Goal: Find specific page/section: Find specific page/section

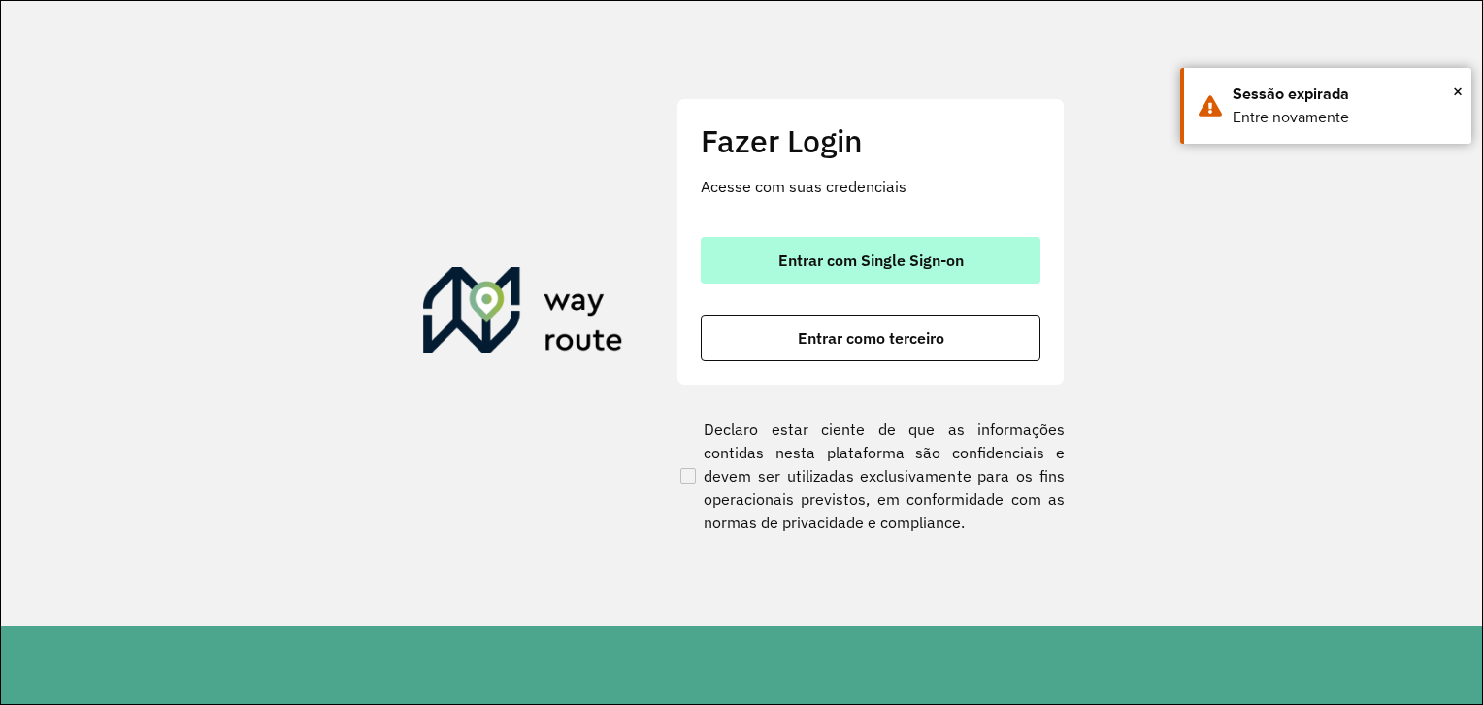
click at [981, 265] on button "Entrar com Single Sign-on" at bounding box center [871, 260] width 340 height 47
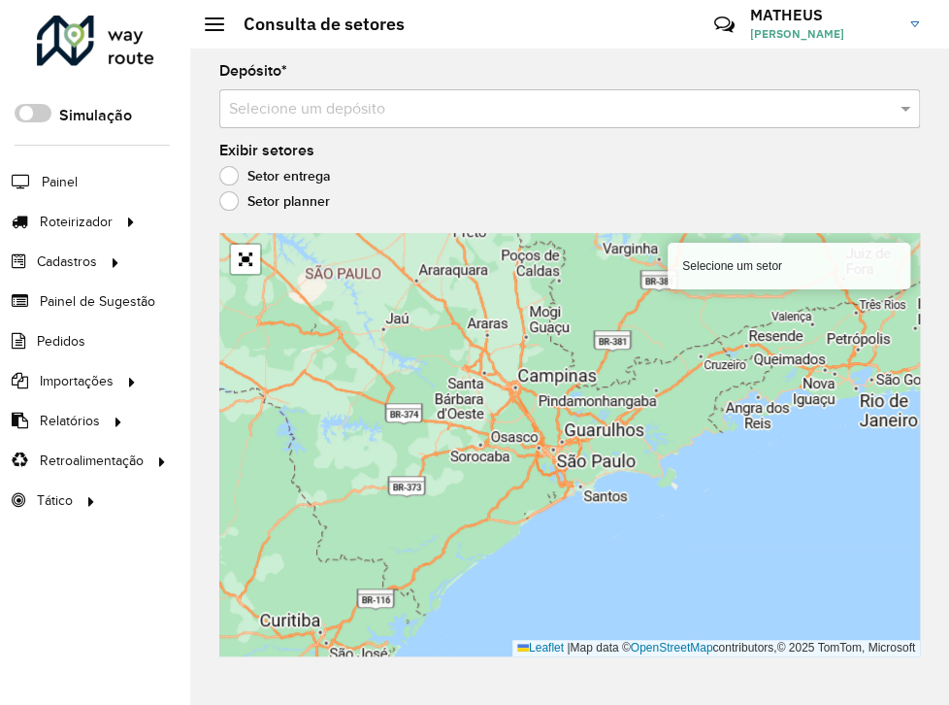
click at [787, 110] on input "text" at bounding box center [550, 109] width 643 height 23
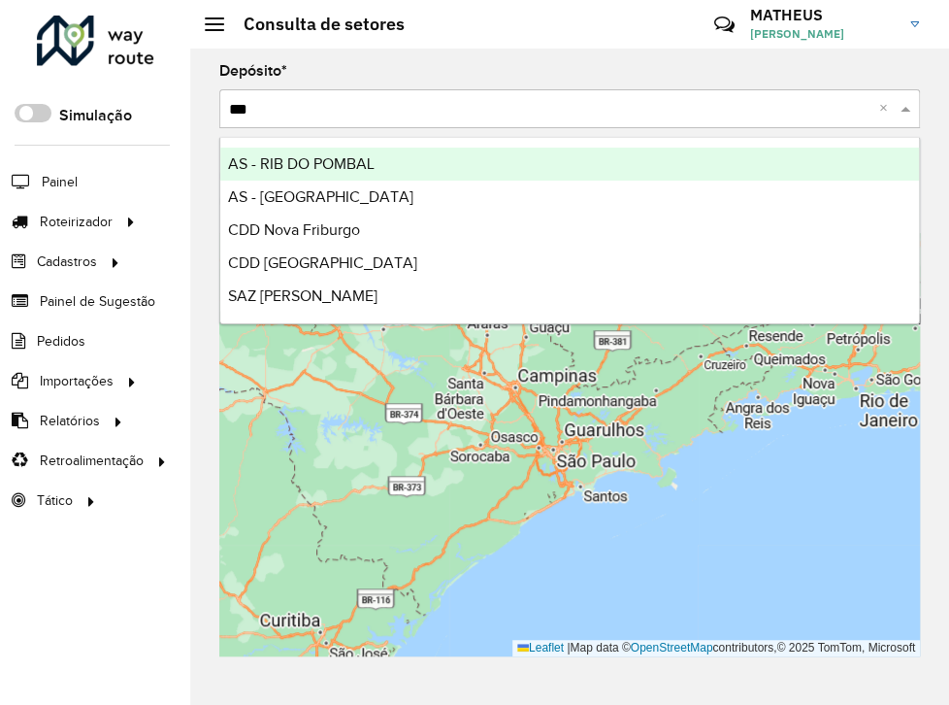
type input "****"
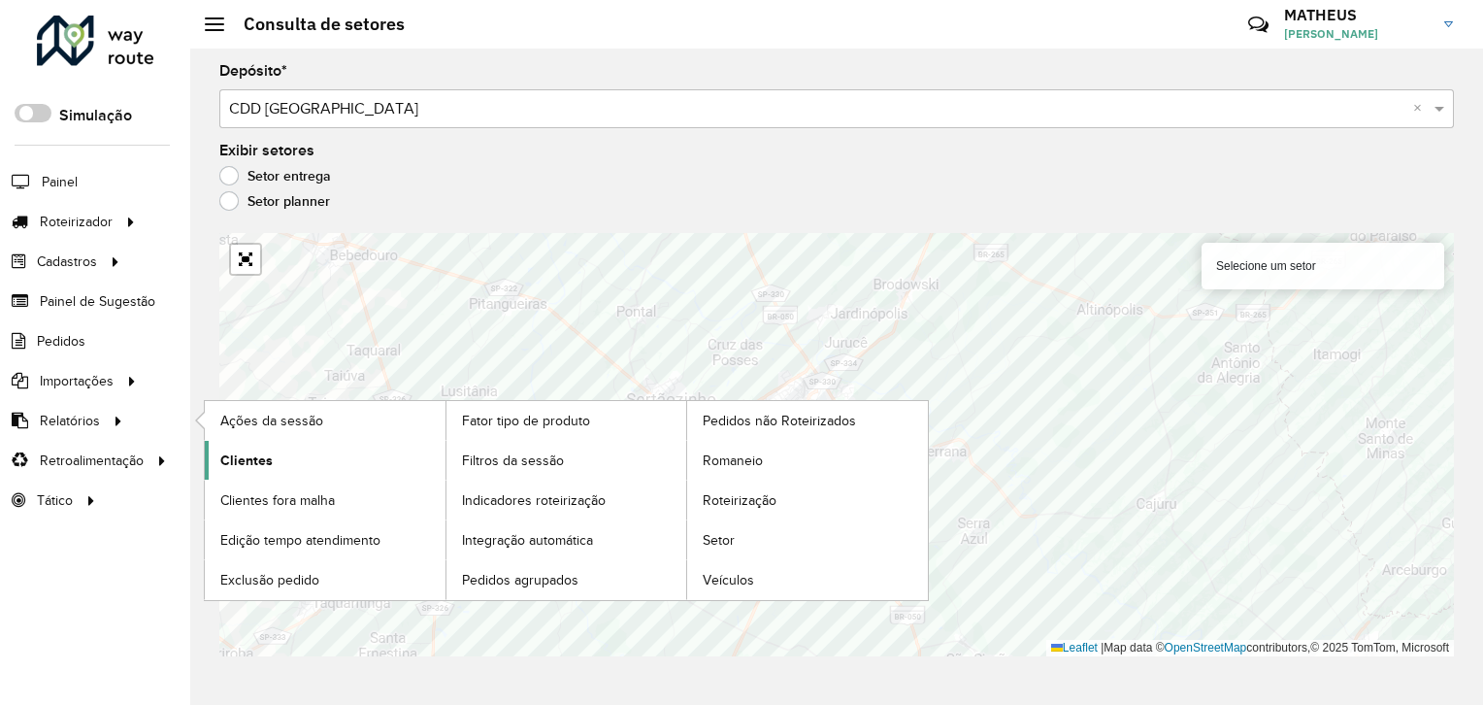
click at [267, 454] on span "Clientes" at bounding box center [246, 460] width 52 height 20
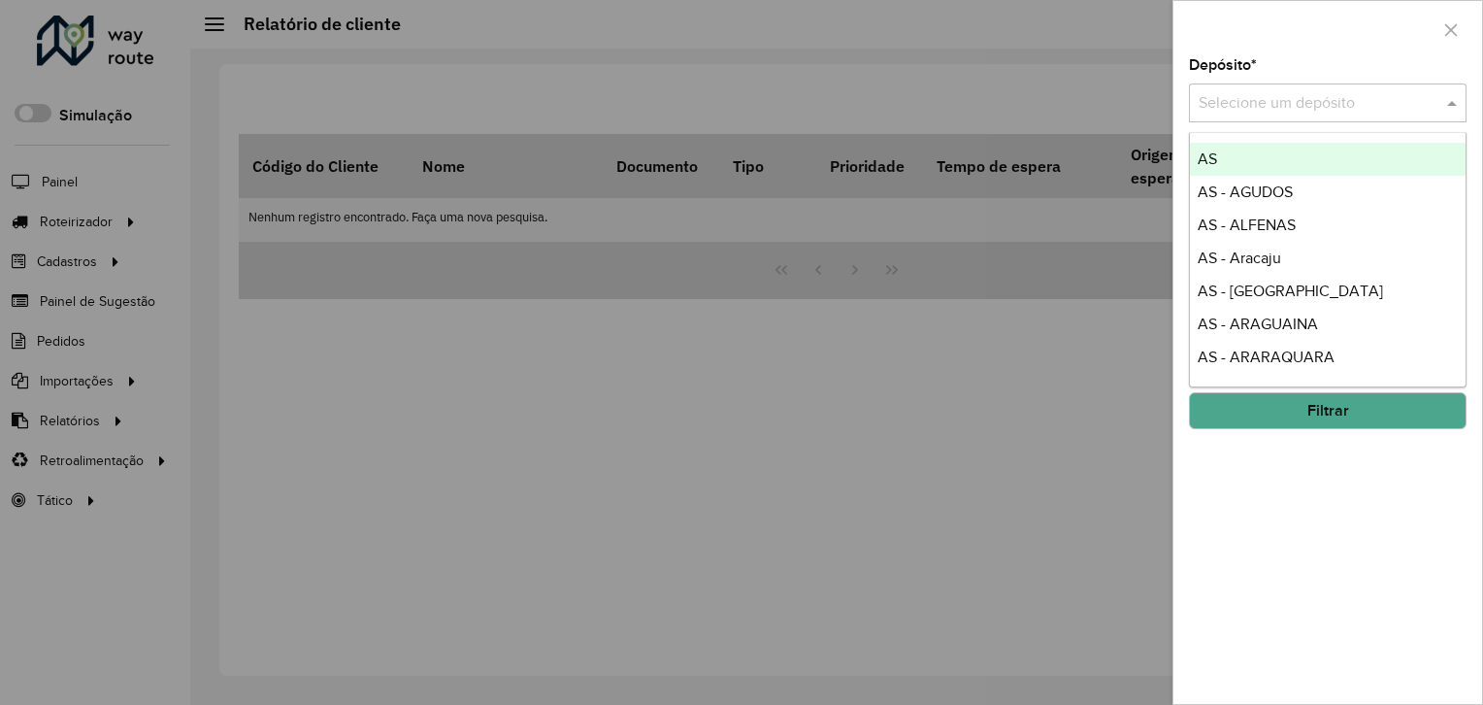
click at [949, 92] on input "text" at bounding box center [1308, 103] width 219 height 23
type input "*"
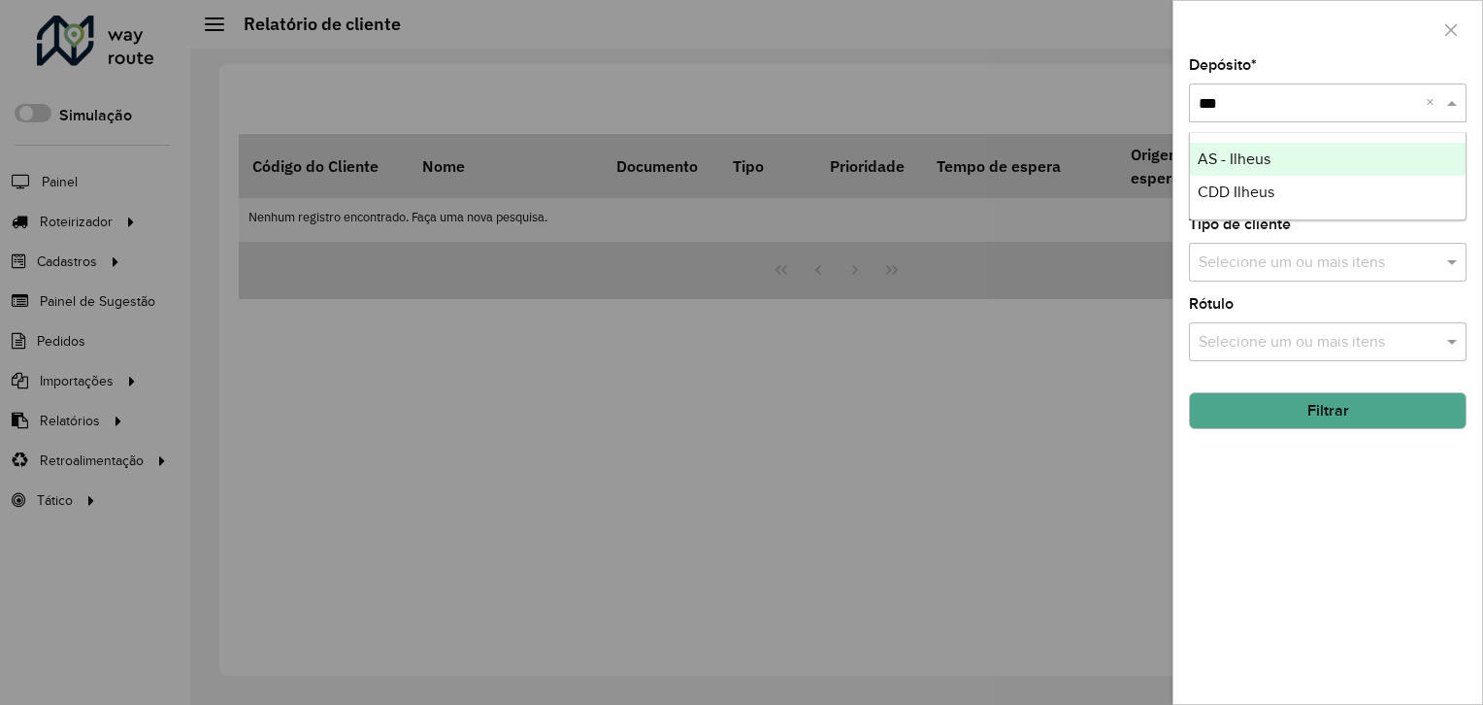
type input "****"
click at [949, 396] on button "Filtrar" at bounding box center [1328, 410] width 278 height 37
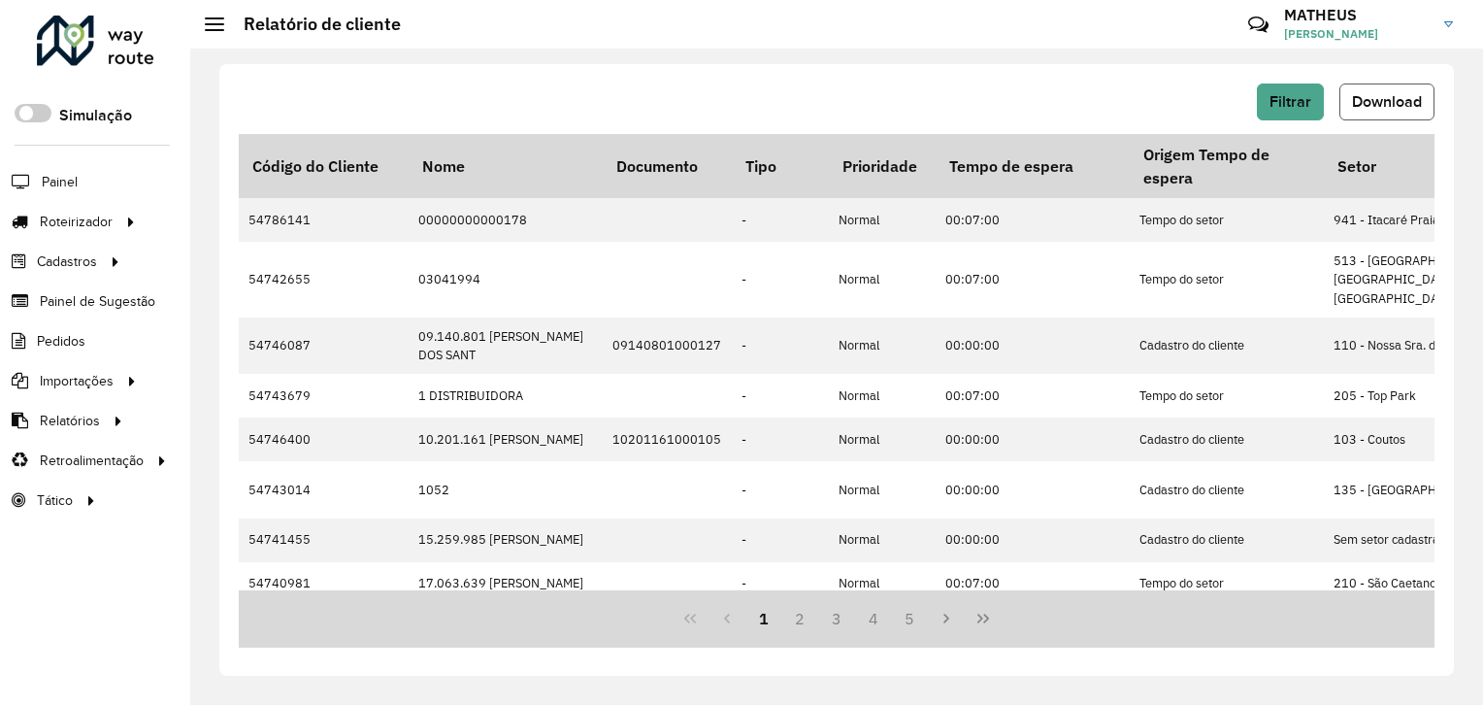
click at [949, 84] on button "Download" at bounding box center [1387, 101] width 95 height 37
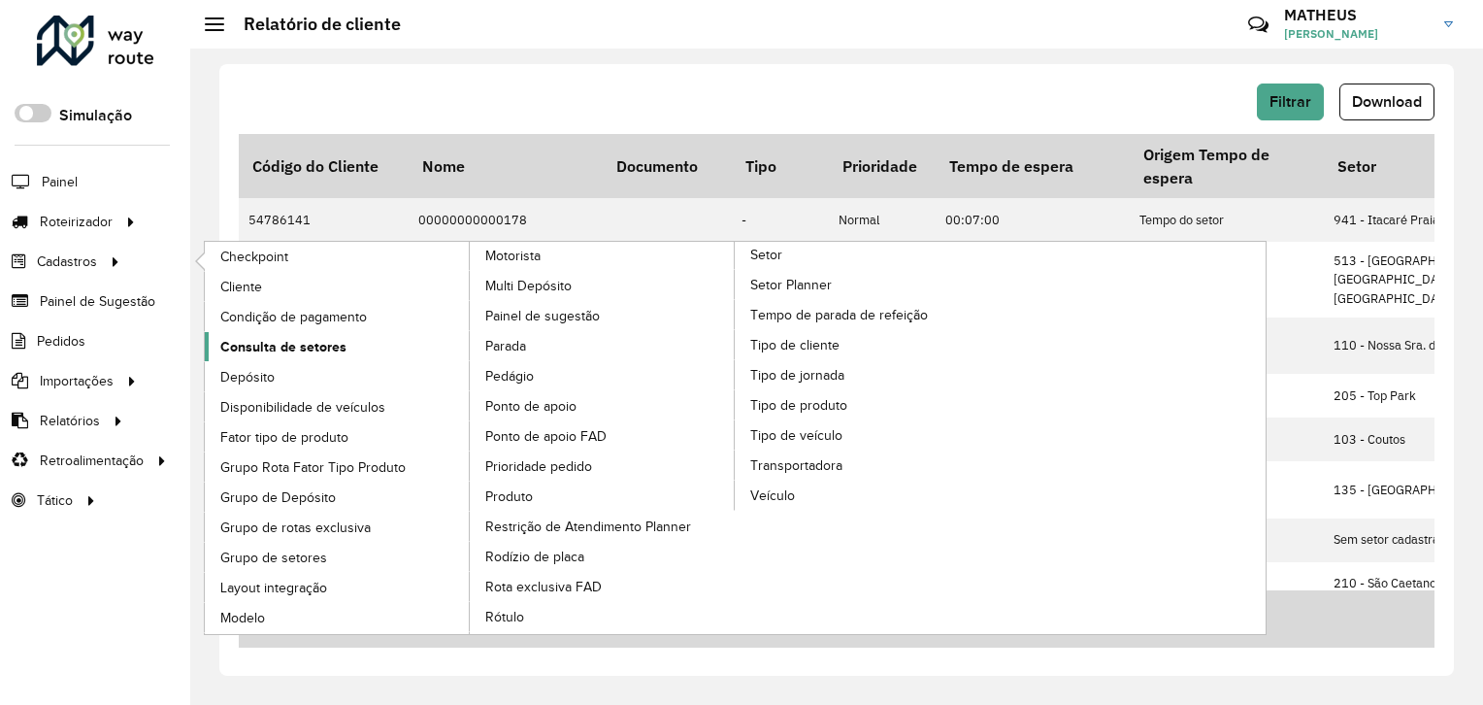
click at [295, 345] on span "Consulta de setores" at bounding box center [283, 347] width 126 height 20
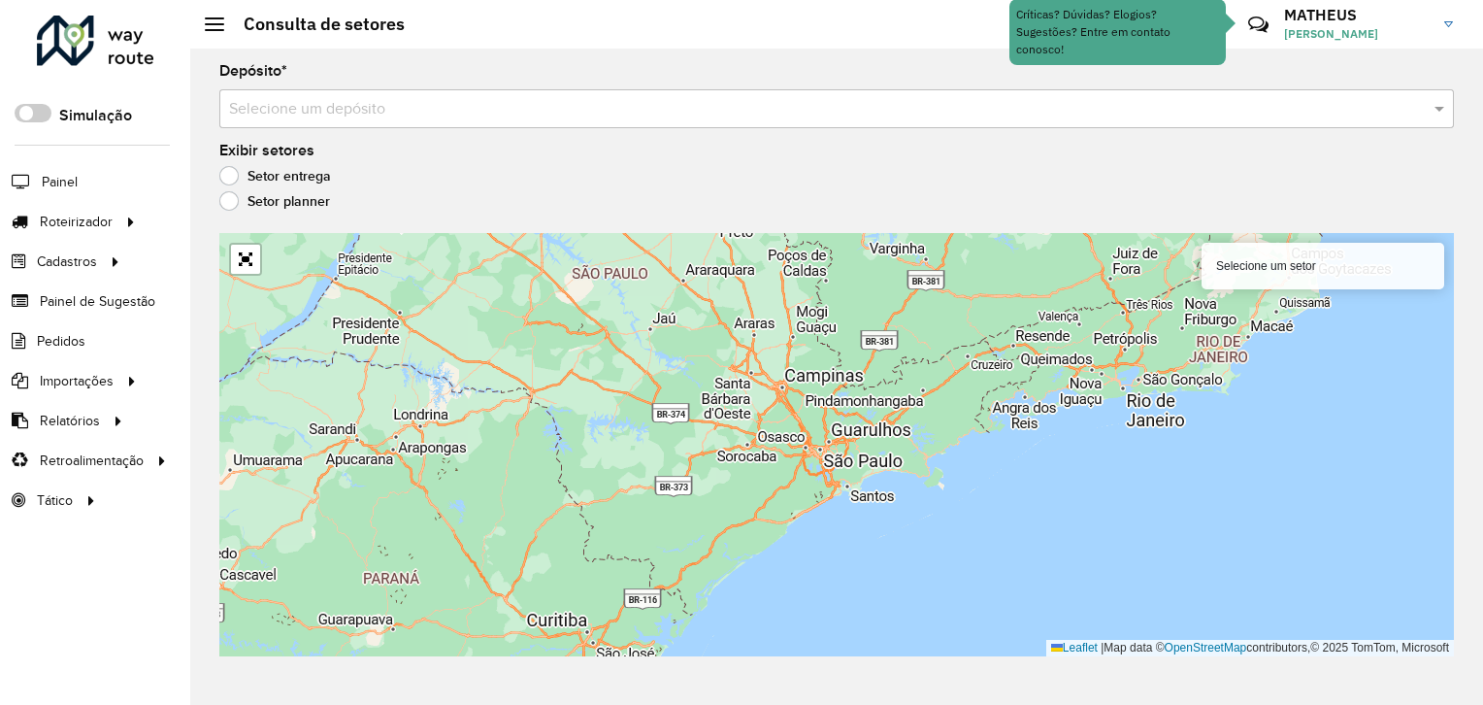
click at [467, 114] on input "text" at bounding box center [817, 109] width 1177 height 23
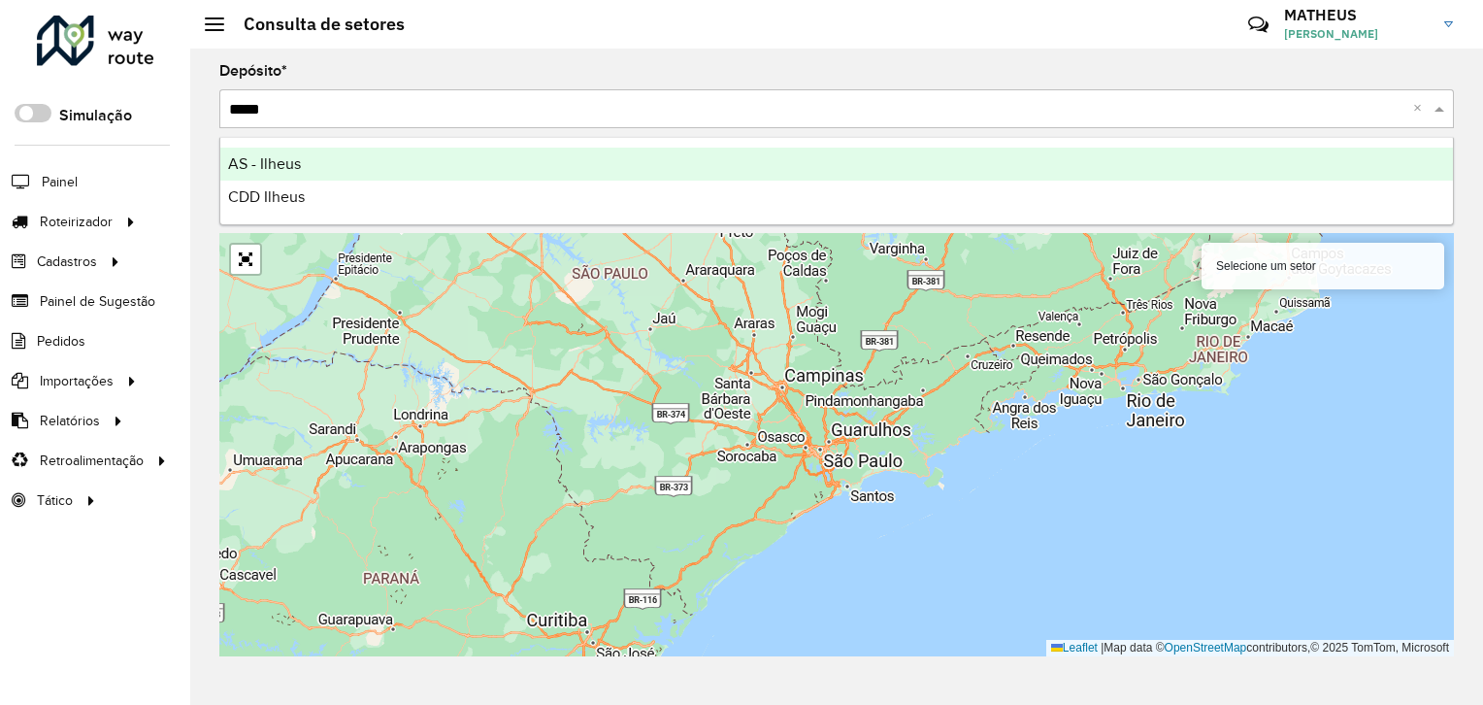
type input "******"
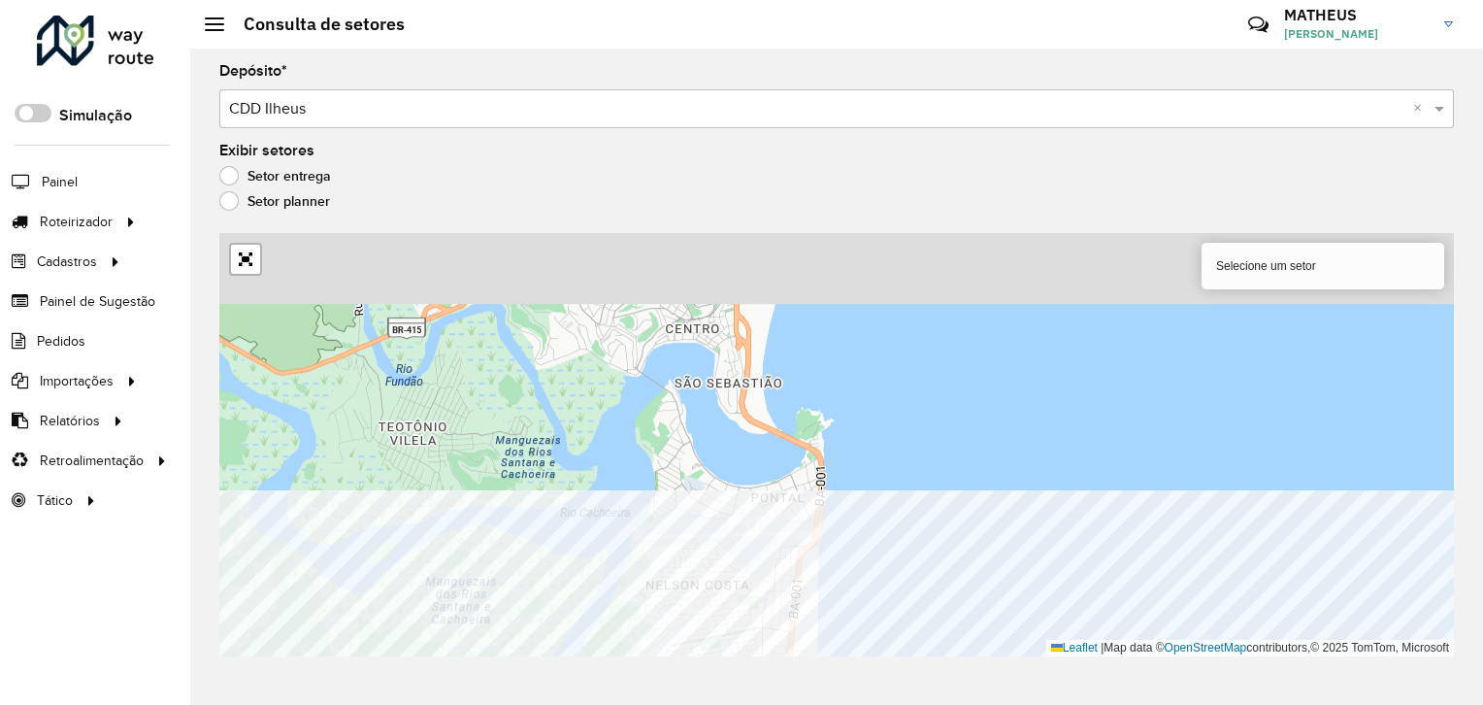
click at [949, 704] on html "Aguarde... Pop-up bloqueado! Seu navegador bloqueou automáticamente a abertura …" at bounding box center [741, 352] width 1483 height 705
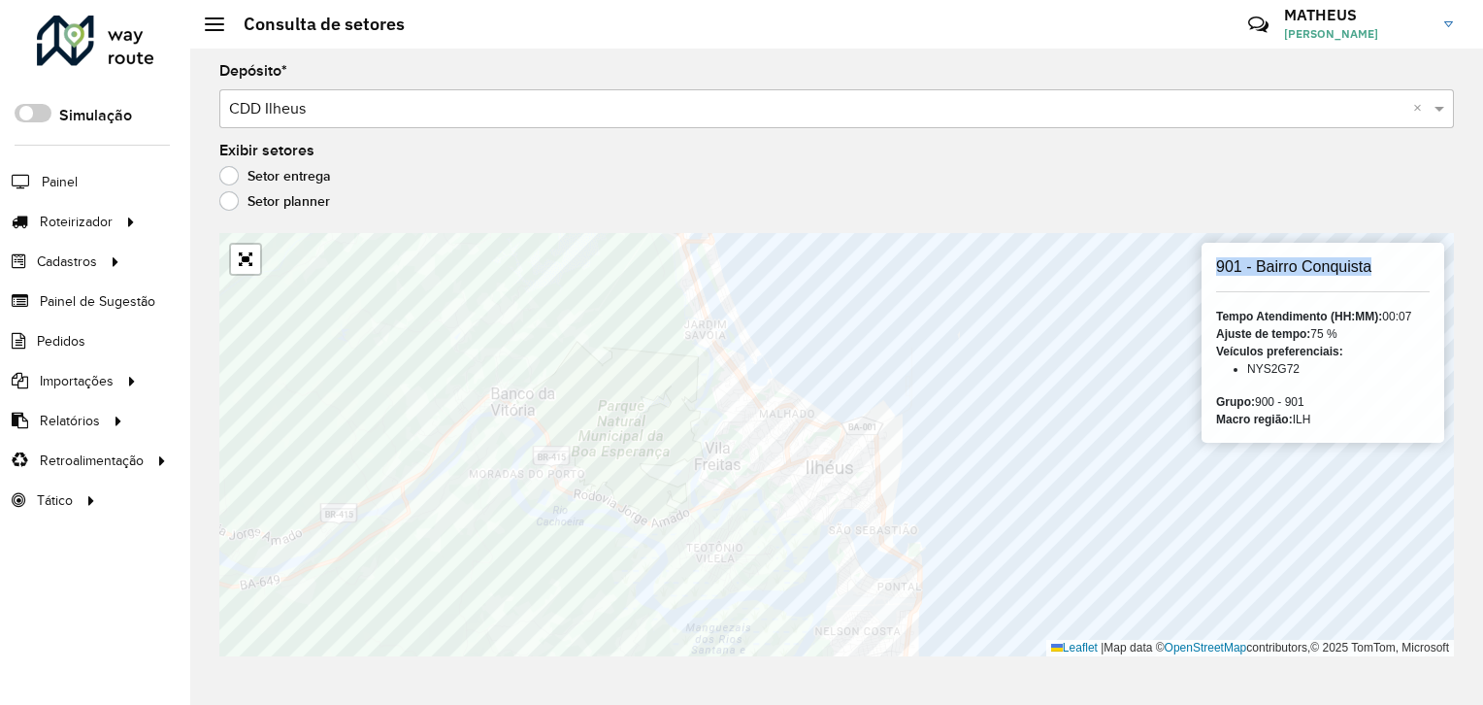
click at [949, 256] on div "901 - Bairro Conquista Tempo Atendimento (HH:MM): 00:07 Ajuste de tempo: 75 % V…" at bounding box center [836, 444] width 1235 height 423
copy div "901 - Bairro Conquista"
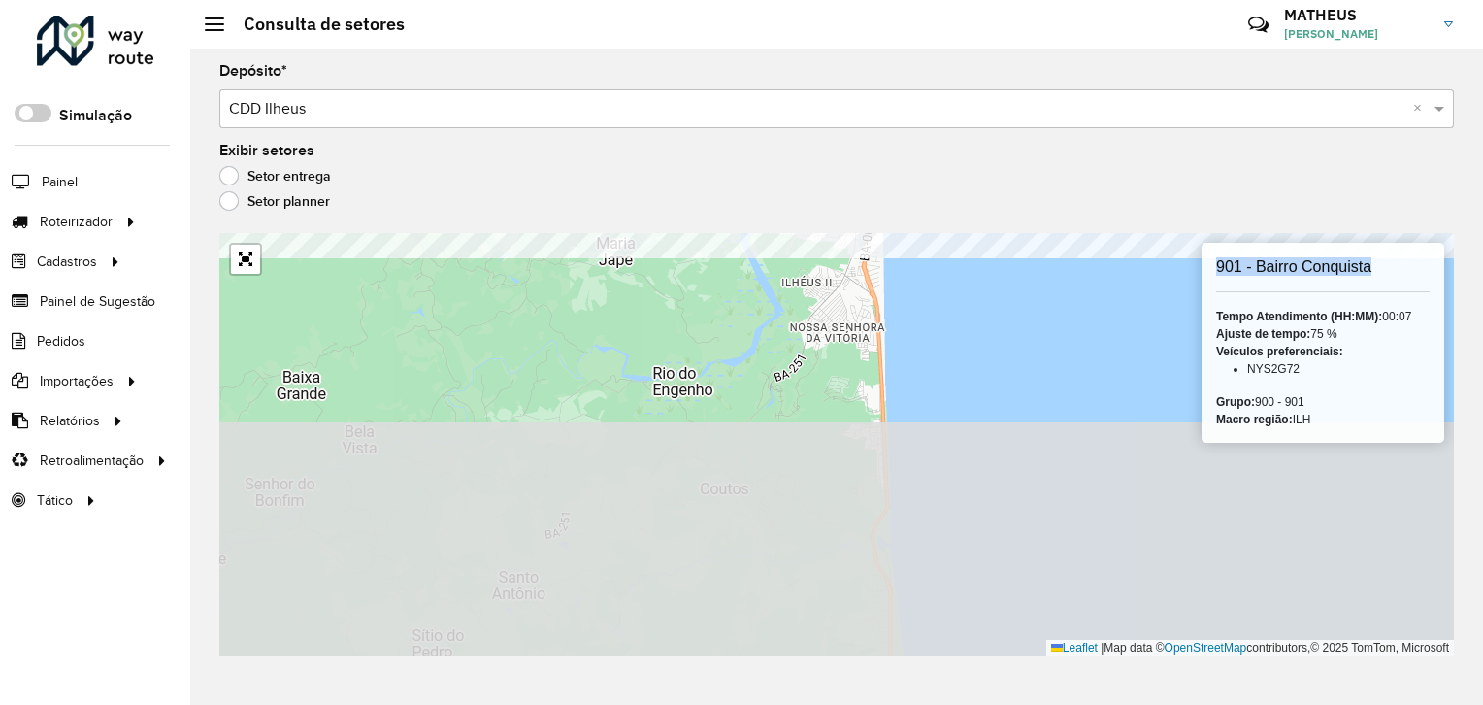
drag, startPoint x: 1373, startPoint y: 253, endPoint x: 731, endPoint y: 93, distance: 661.4
click at [731, 93] on formly-group "Depósito * Selecione um depósito × CDD Ilheus × Exibir setores Setor entrega Se…" at bounding box center [836, 360] width 1235 height 592
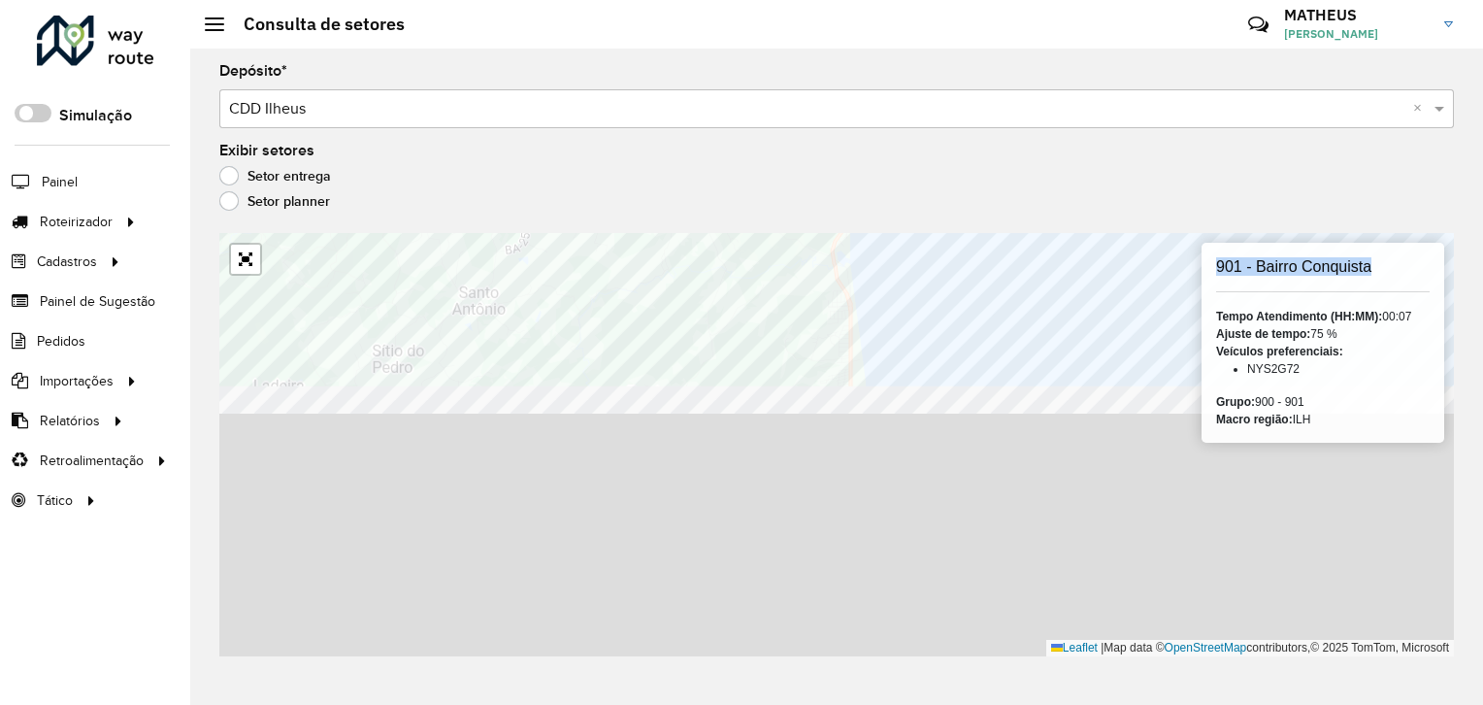
click at [756, 102] on formly-group "Depósito * Selecione um depósito × CDD Ilheus × Exibir setores Setor entrega Se…" at bounding box center [836, 360] width 1235 height 592
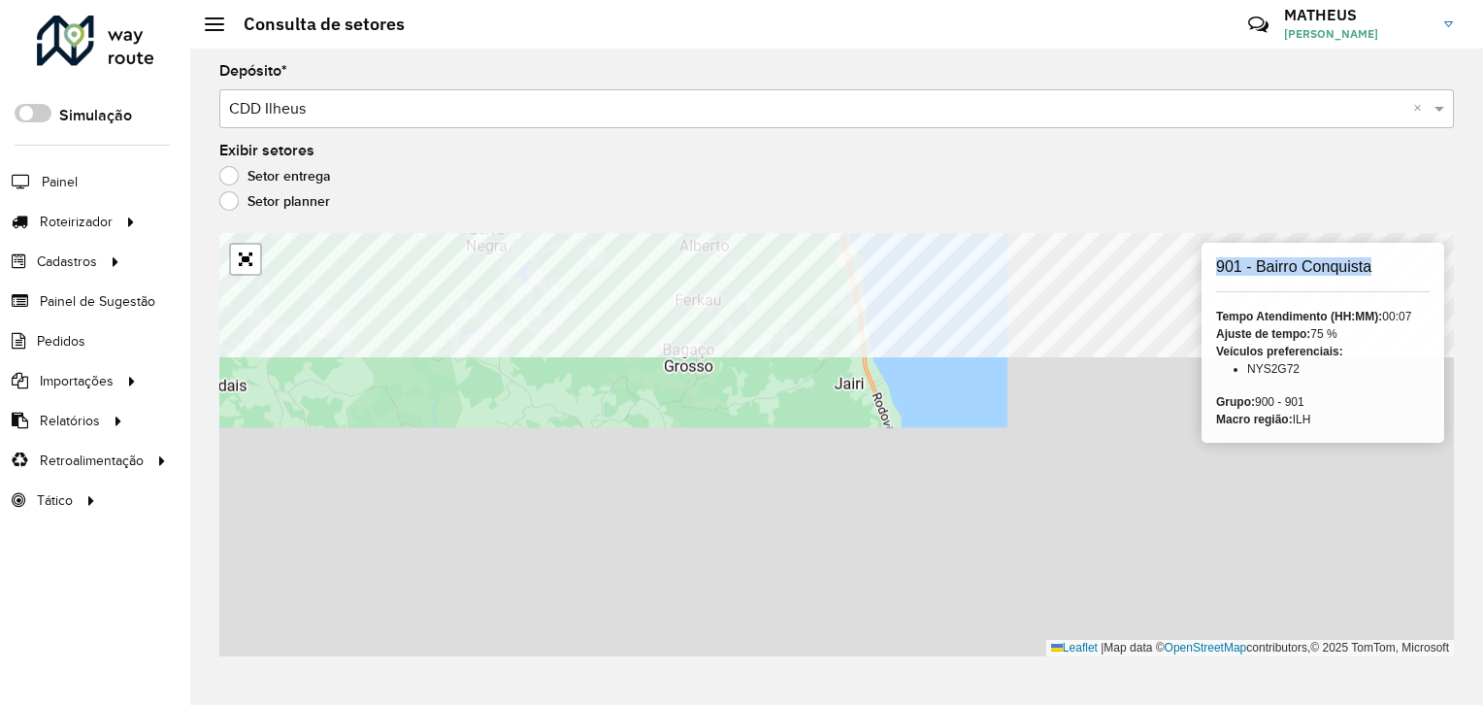
click at [678, 183] on formly-group "Depósito * Selecione um depósito × CDD Ilheus × Exibir setores Setor entrega Se…" at bounding box center [836, 360] width 1235 height 592
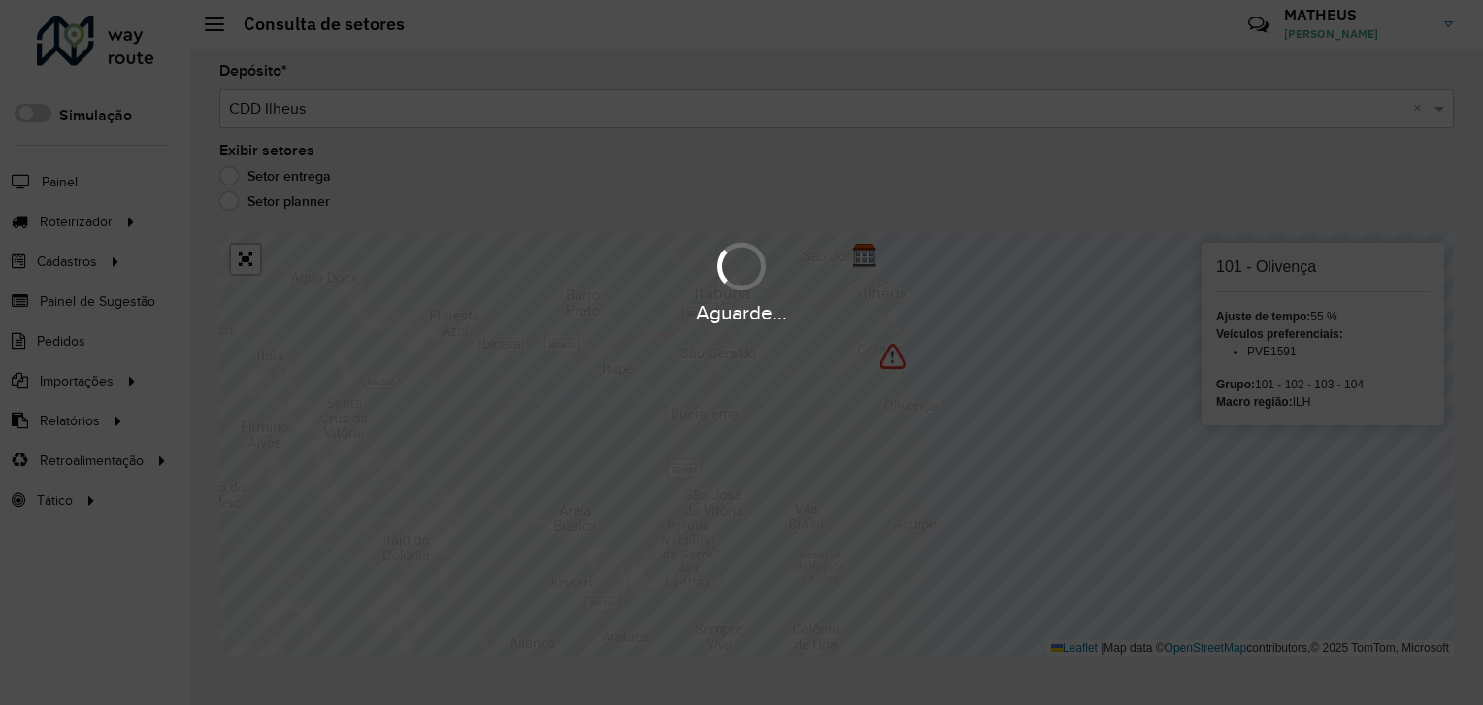
click at [852, 390] on div "Aguarde..." at bounding box center [741, 352] width 1483 height 705
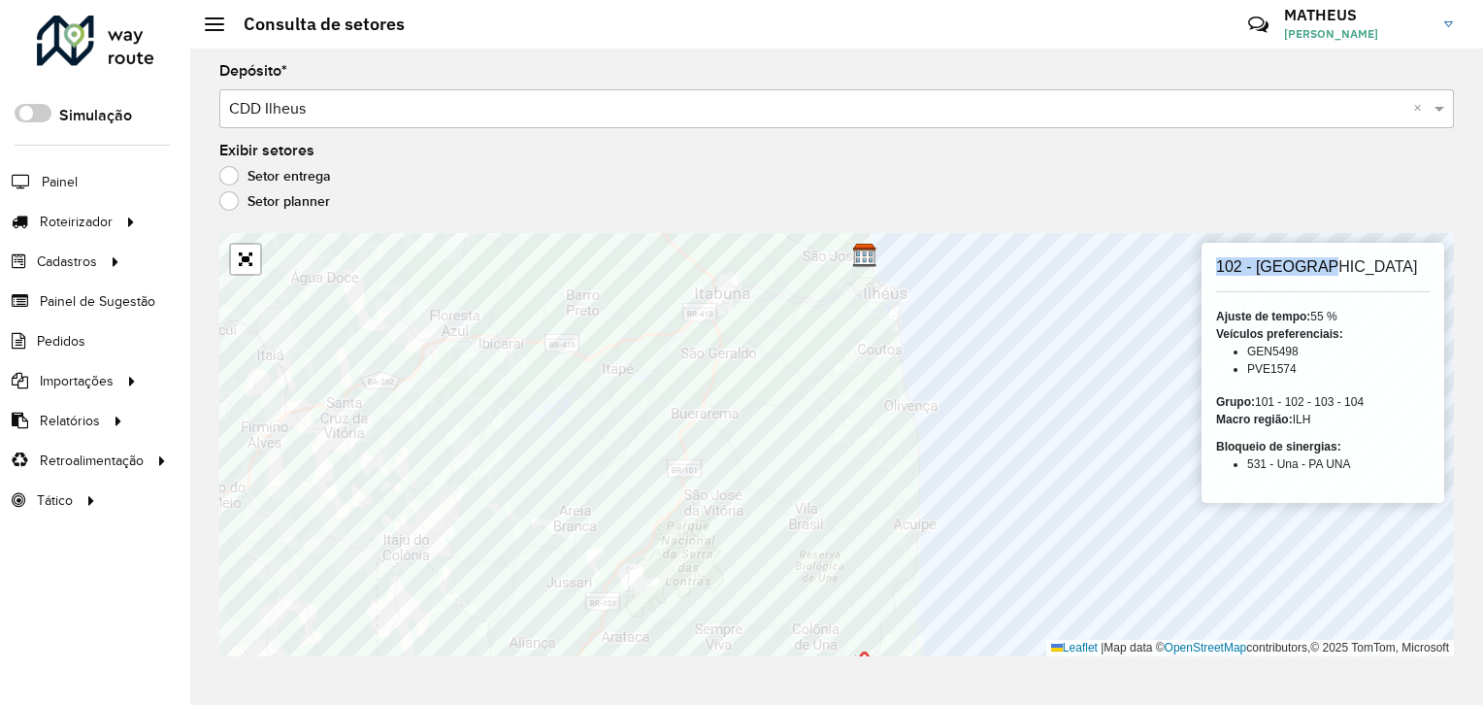
click at [949, 256] on div "102 - Olivença Ajuste de tempo: 55 % Veículos preferenciais: GEN5498 PVE1574 Gr…" at bounding box center [836, 444] width 1235 height 423
copy div "102 - Olivença"
click at [551, 98] on input "text" at bounding box center [817, 109] width 1177 height 23
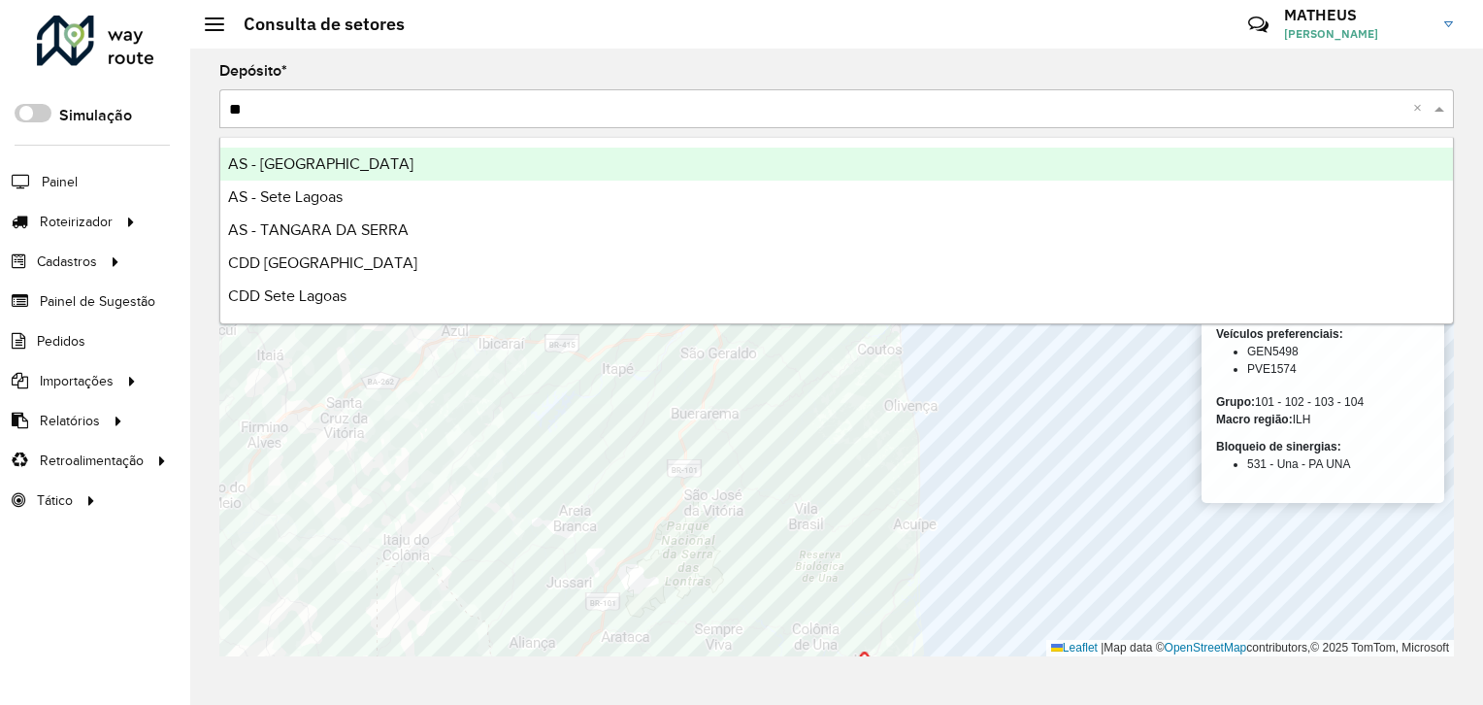
type input "*"
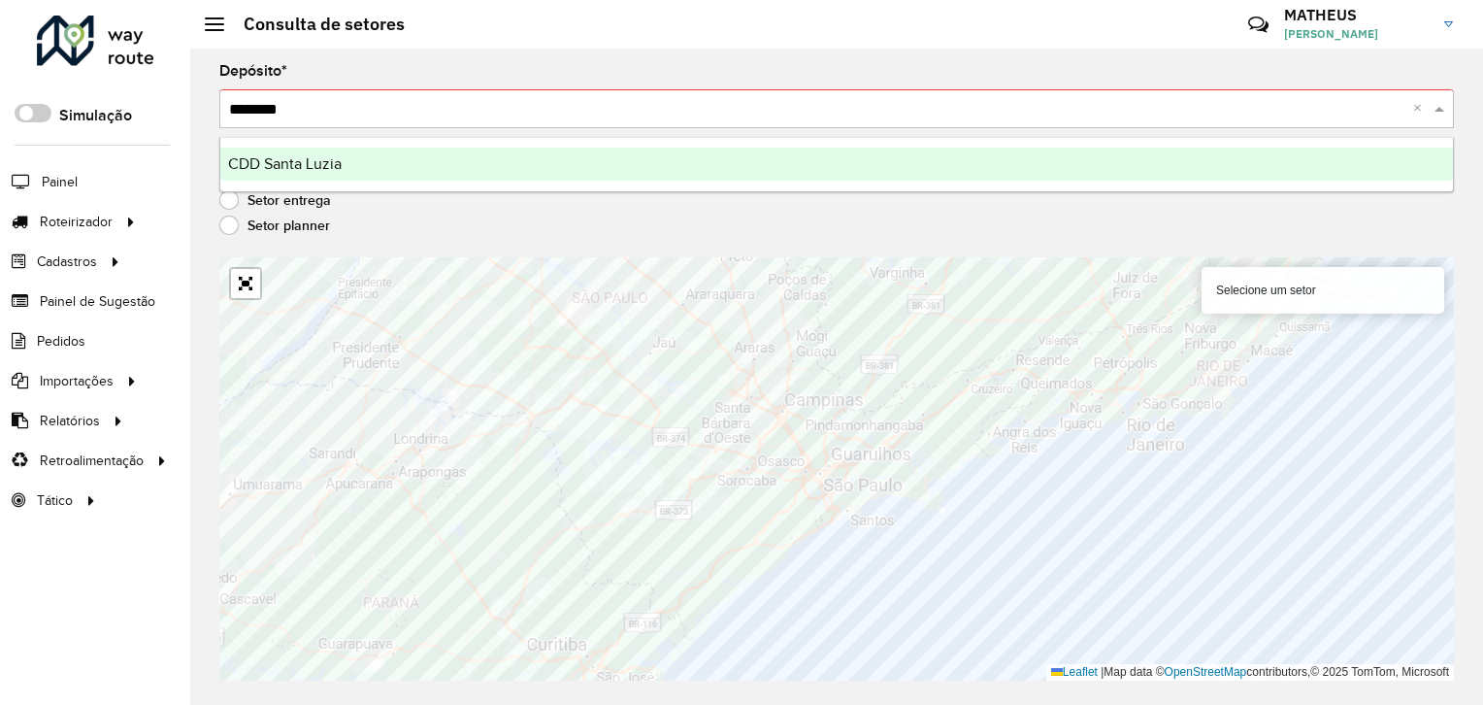
type input "*********"
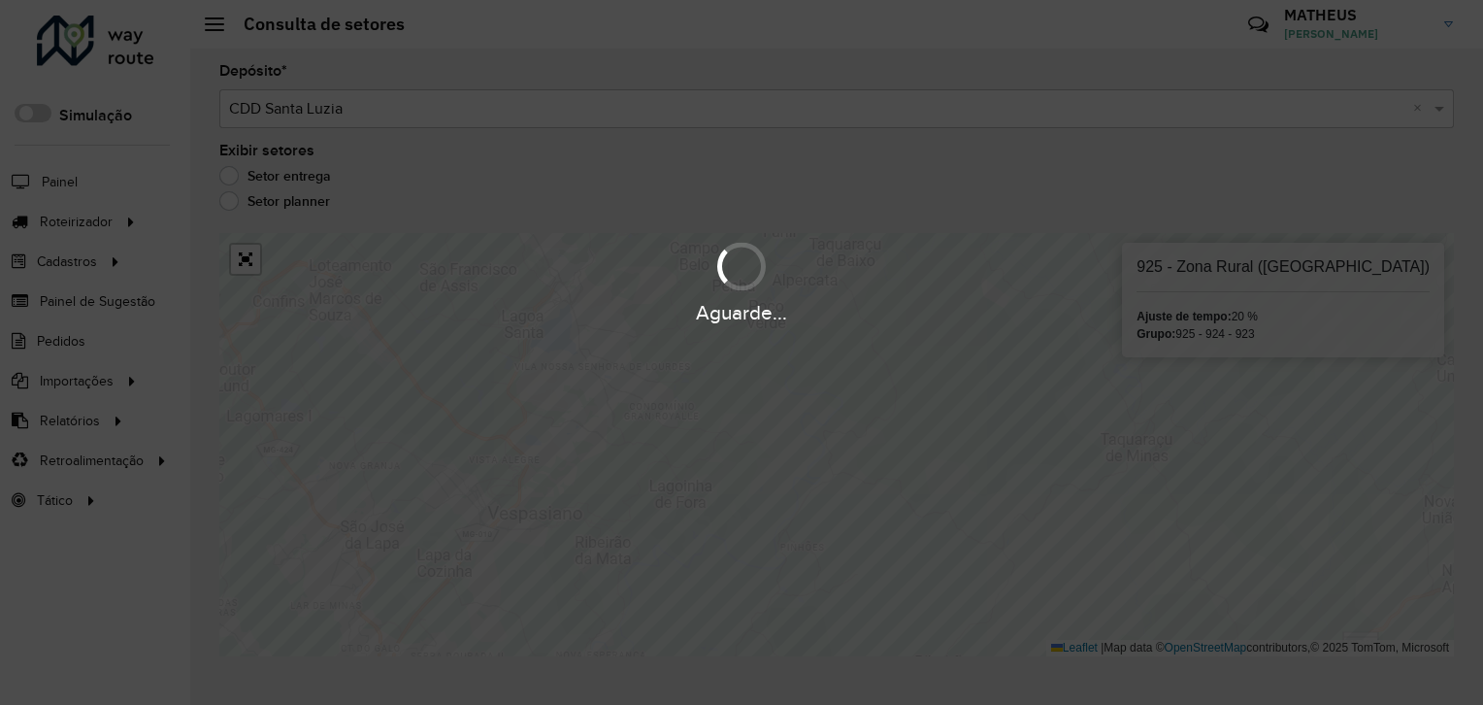
click at [610, 421] on div "Aguarde..." at bounding box center [741, 352] width 1483 height 705
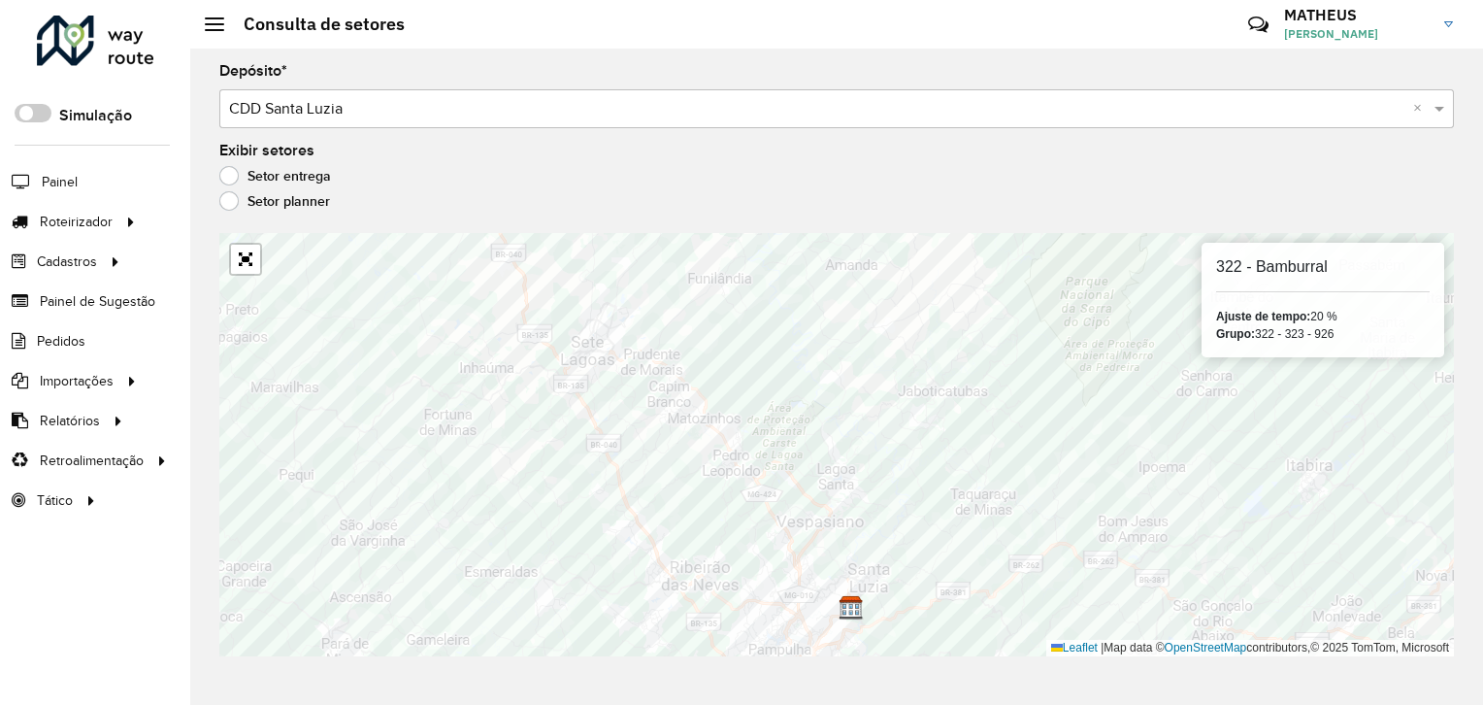
click at [605, 89] on div "Selecione um depósito × CDD Santa Luzia ×" at bounding box center [836, 108] width 1235 height 39
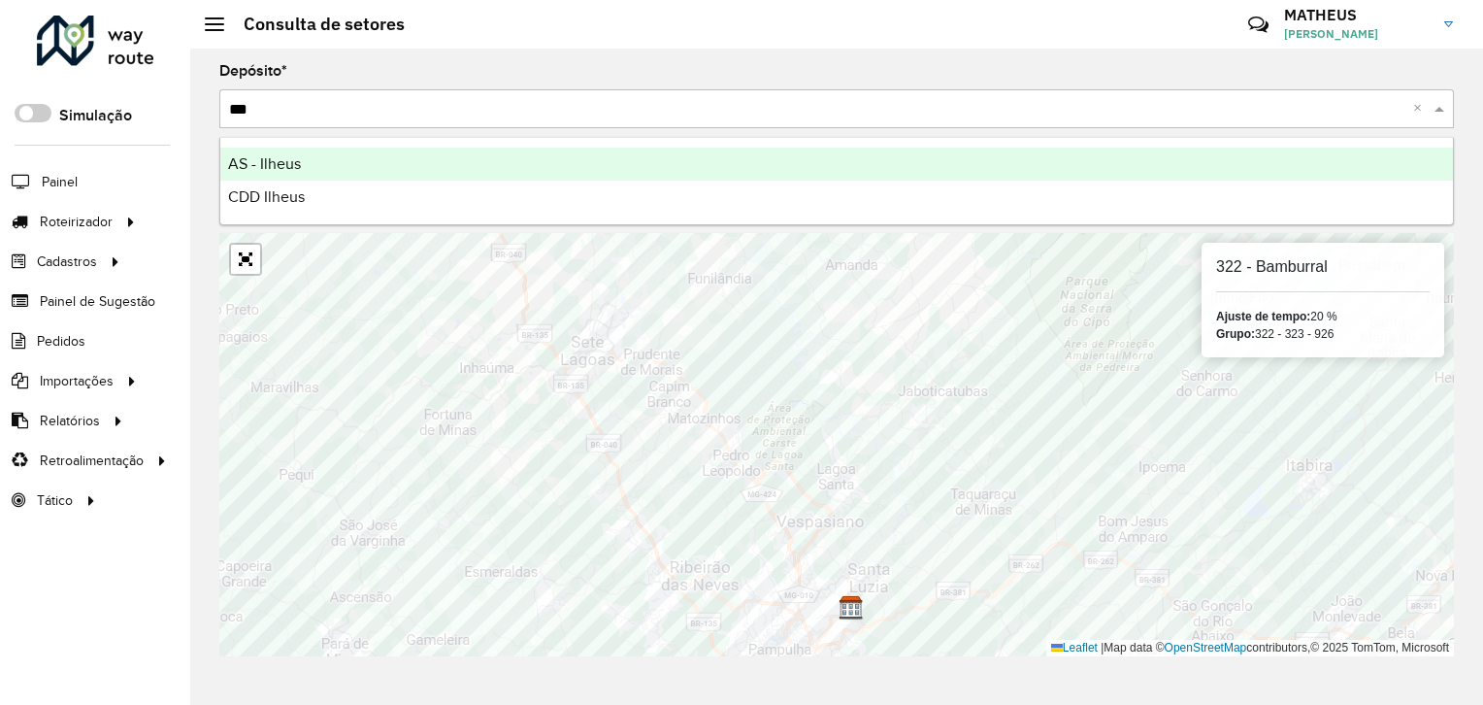
type input "****"
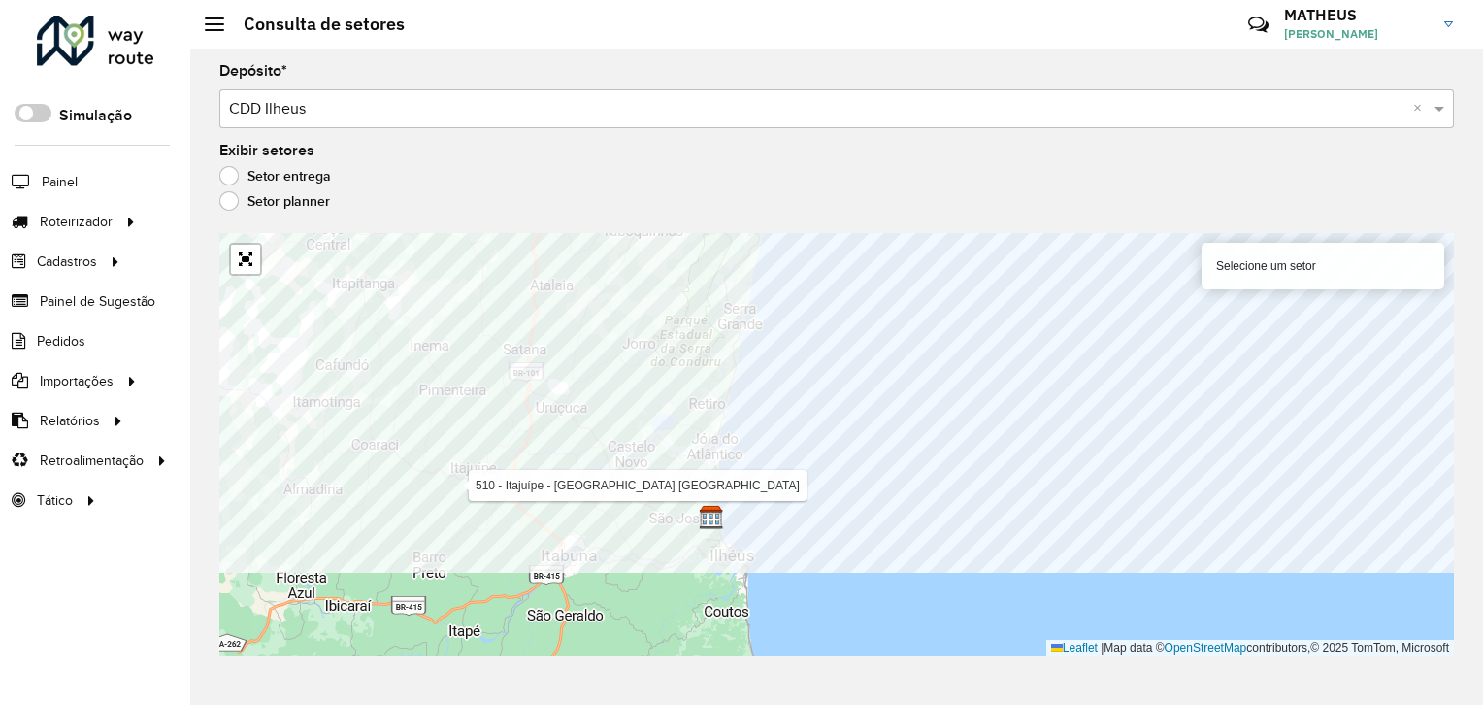
click at [587, 214] on formly-group "Depósito * Selecione um depósito × CDD Ilheus × Exibir setores Setor entrega Se…" at bounding box center [836, 360] width 1235 height 592
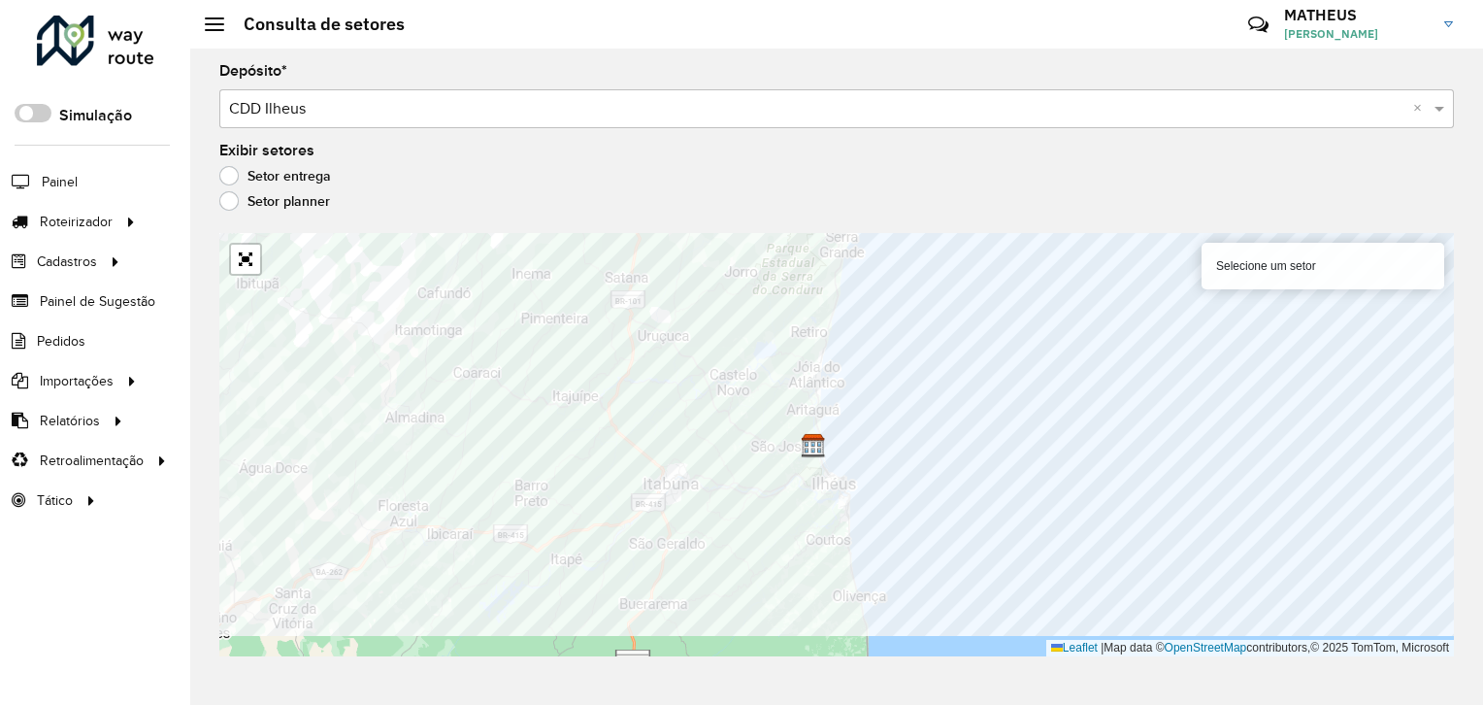
click at [529, 200] on formly-group "Depósito * Selecione um depósito × CDD Ilheus × Exibir setores Setor entrega Se…" at bounding box center [836, 360] width 1235 height 592
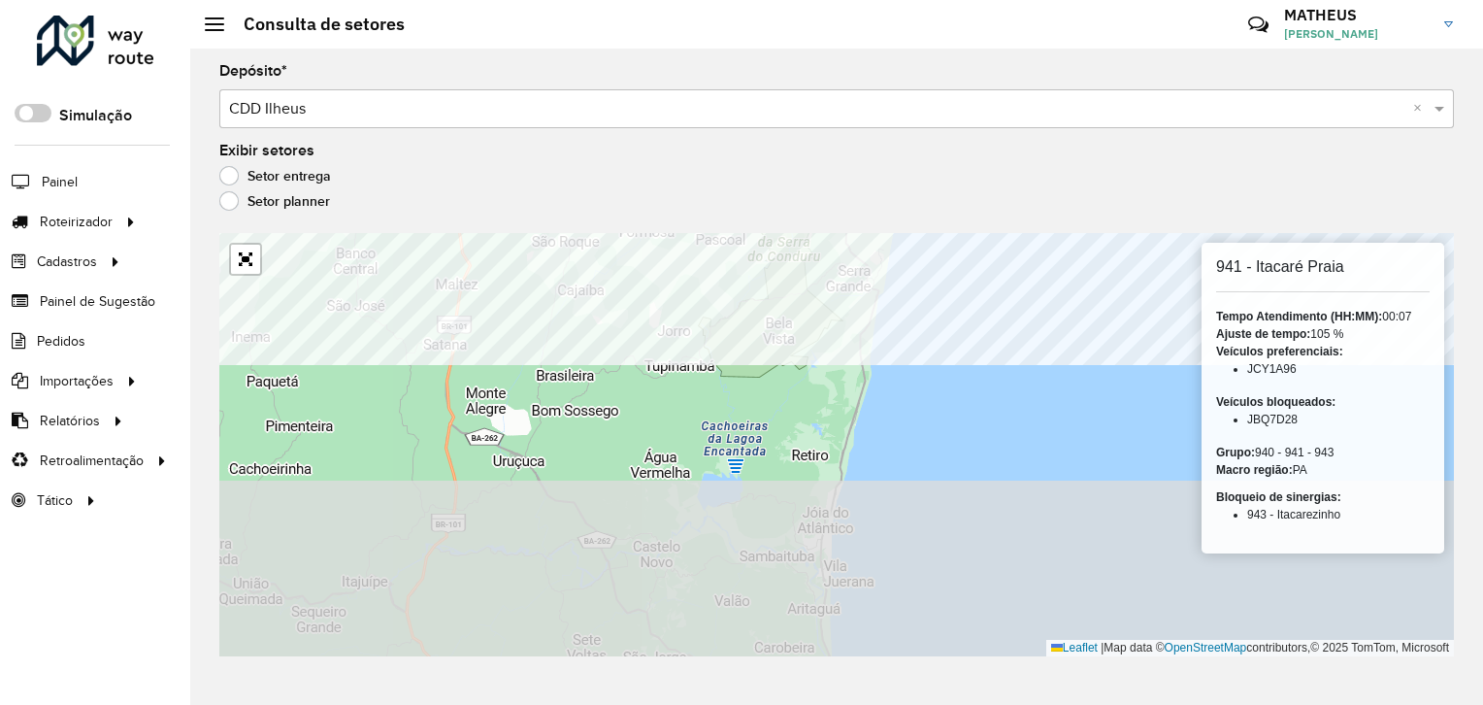
click at [819, 217] on div "Depósito * Selecione um depósito × CDD Ilheus × Exibir setores Setor entrega Se…" at bounding box center [836, 377] width 1293 height 656
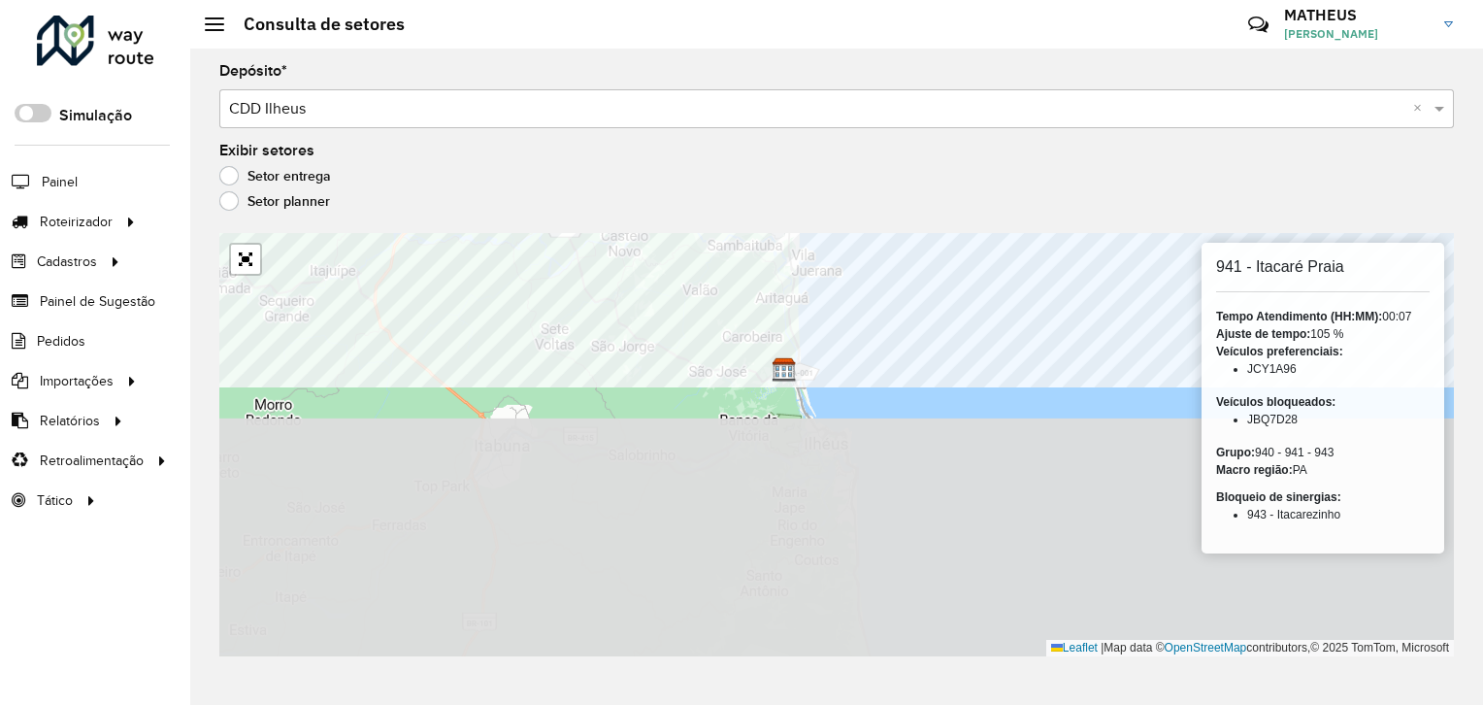
click at [919, 103] on formly-group "Depósito * Selecione um depósito × CDD Ilheus × Exibir setores Setor entrega Se…" at bounding box center [836, 360] width 1235 height 592
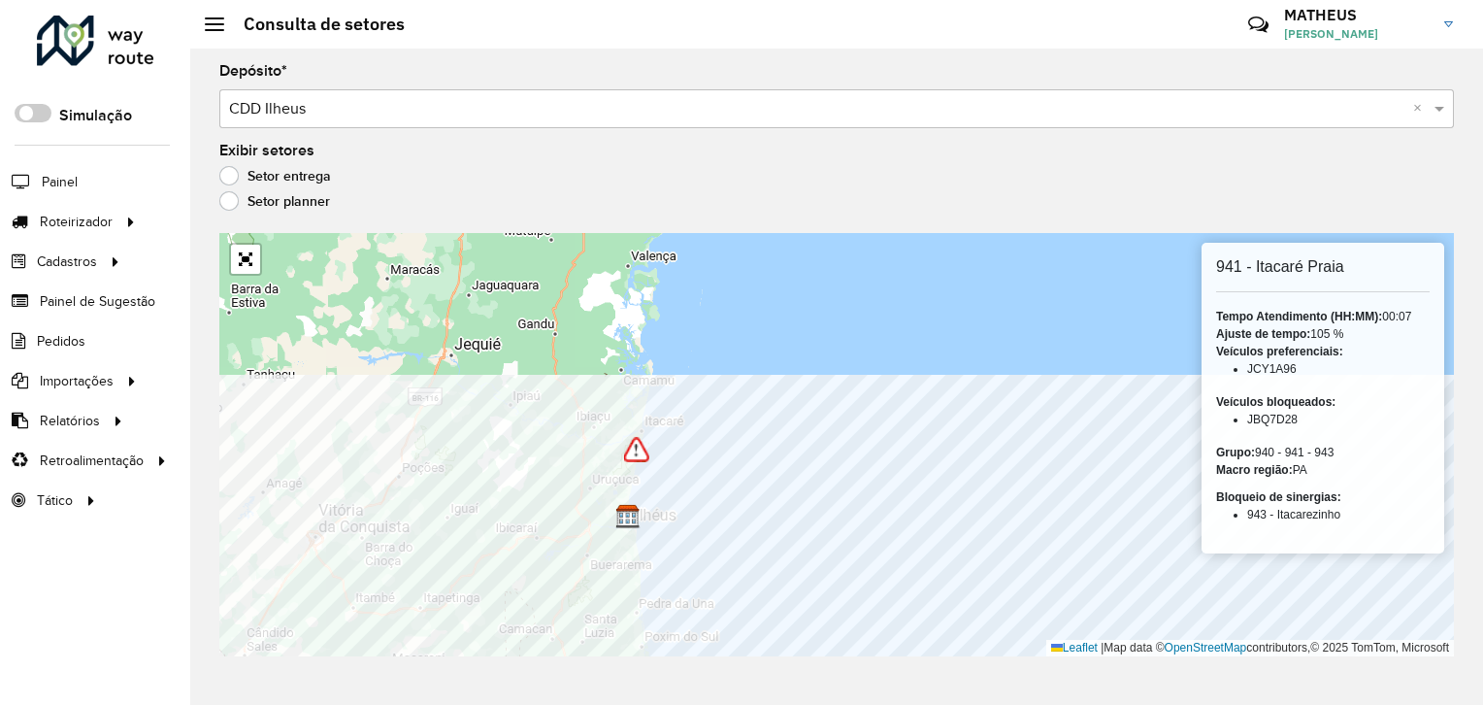
drag, startPoint x: 642, startPoint y: 252, endPoint x: 626, endPoint y: 438, distance: 186.1
click at [626, 438] on img at bounding box center [636, 449] width 25 height 25
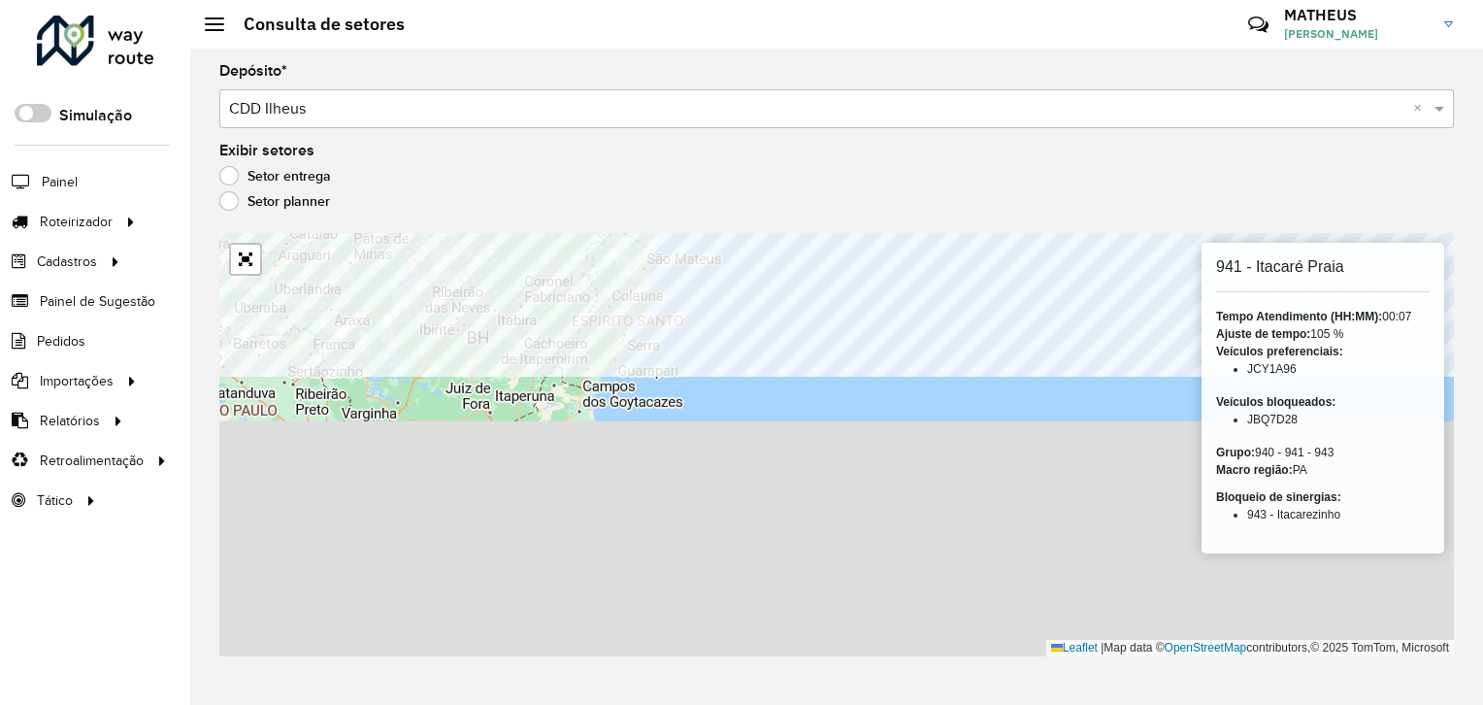
click at [736, 190] on formly-group "Depósito * Selecione um depósito × CDD Ilheus × Exibir setores Setor entrega Se…" at bounding box center [836, 360] width 1235 height 592
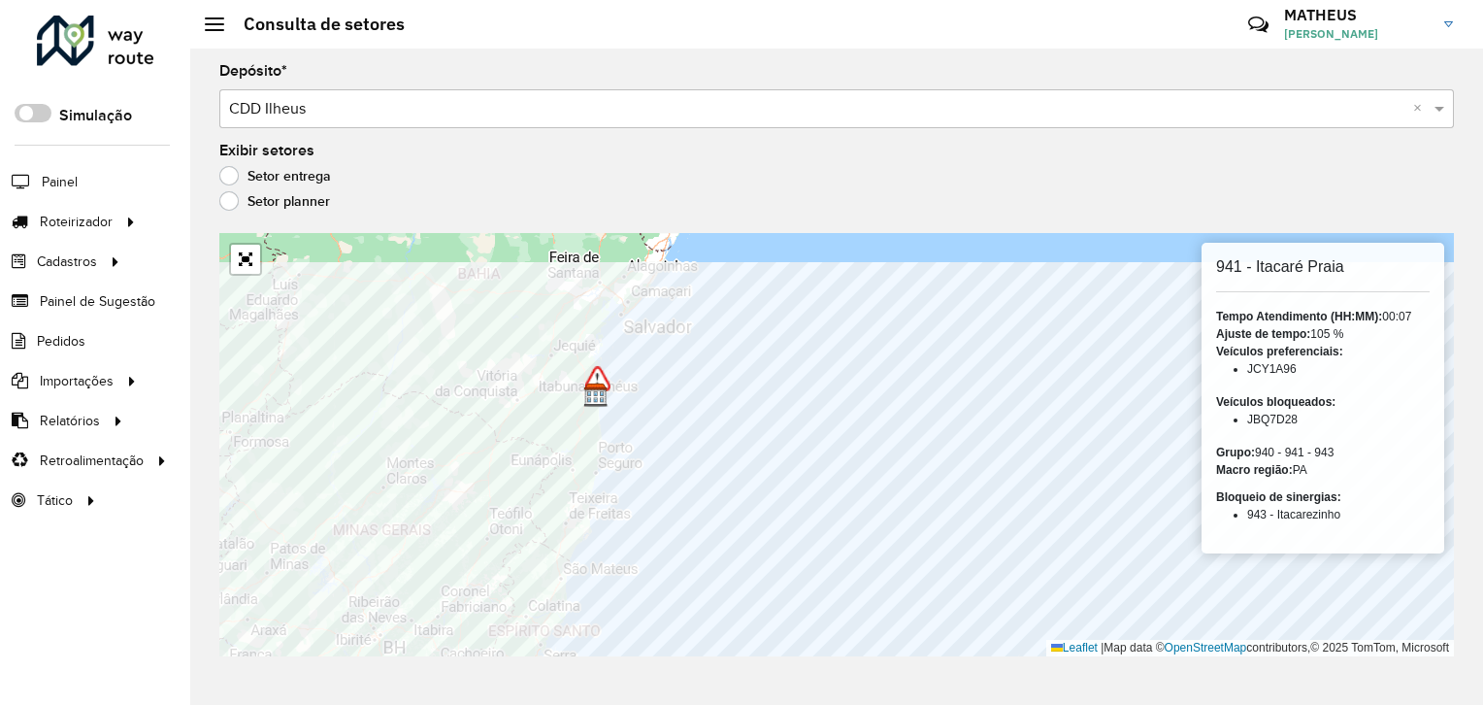
click at [621, 704] on html "Aguarde... Pop-up bloqueado! Seu navegador bloqueou automáticamente a abertura …" at bounding box center [741, 352] width 1483 height 705
